Goal: Go to known website: Go to known website

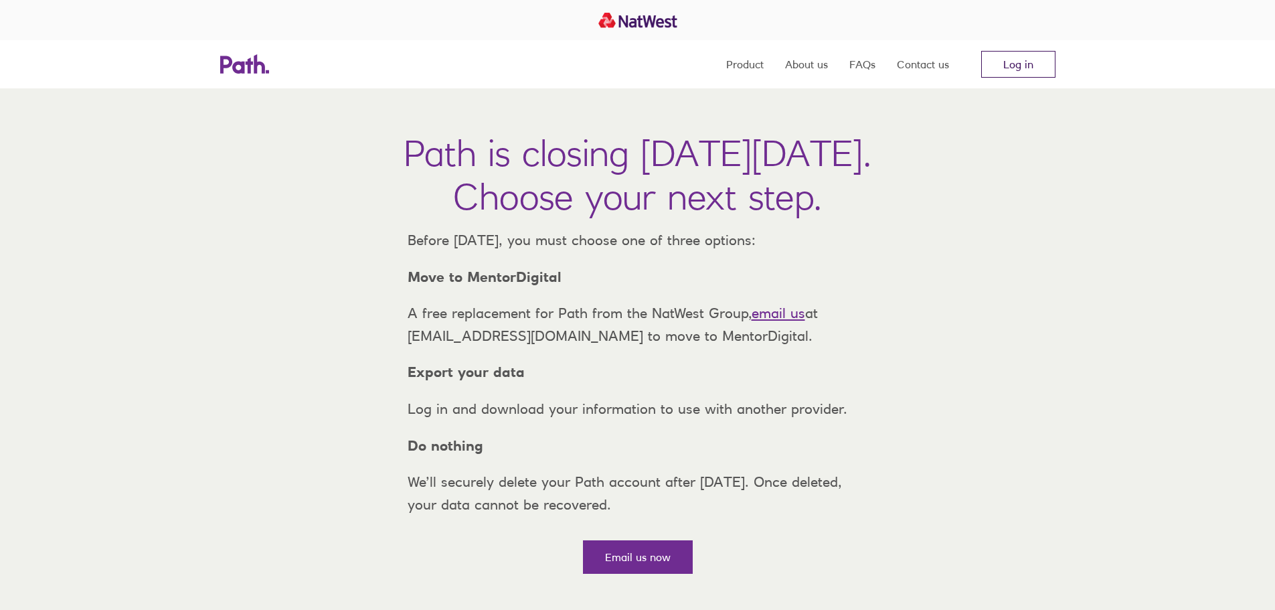
click at [1017, 60] on link "Log in" at bounding box center [1018, 64] width 74 height 27
click at [1015, 71] on link "Log in" at bounding box center [1018, 64] width 74 height 27
